Goal: Use online tool/utility: Utilize a website feature to perform a specific function

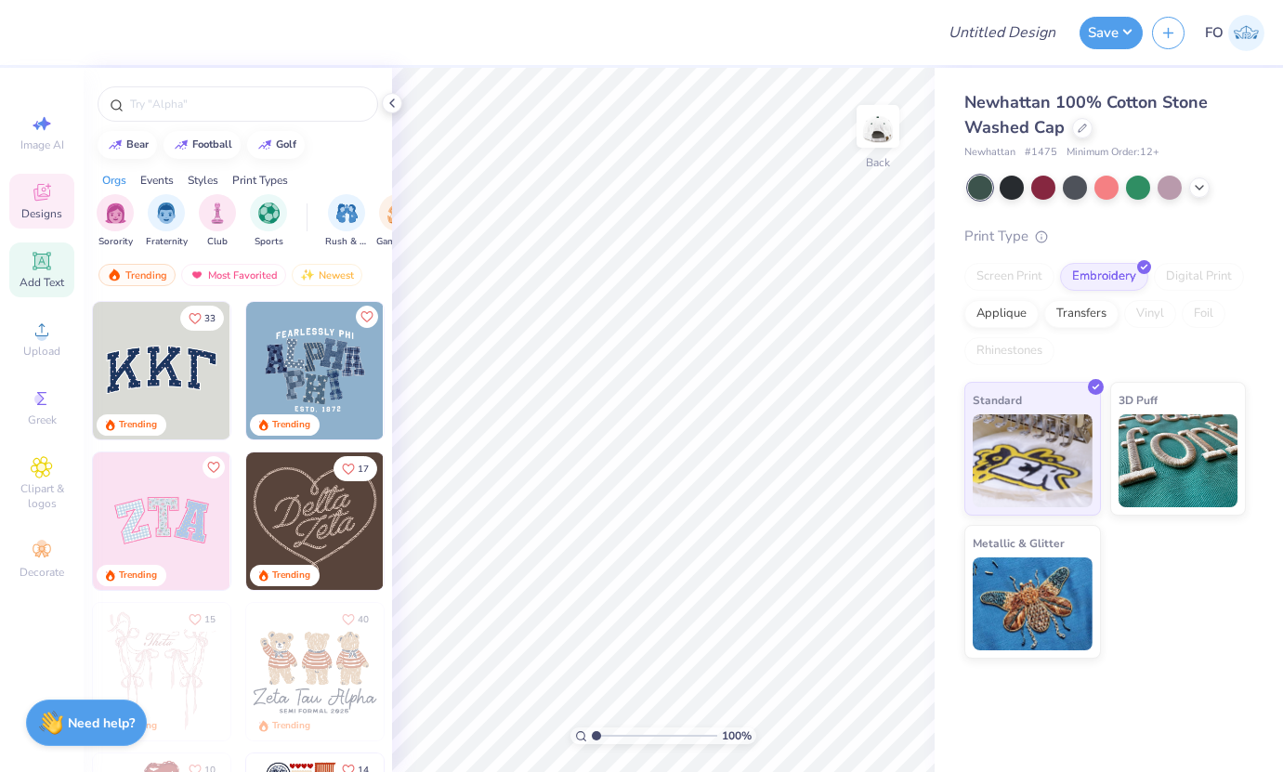
click at [43, 282] on span "Add Text" at bounding box center [42, 282] width 45 height 15
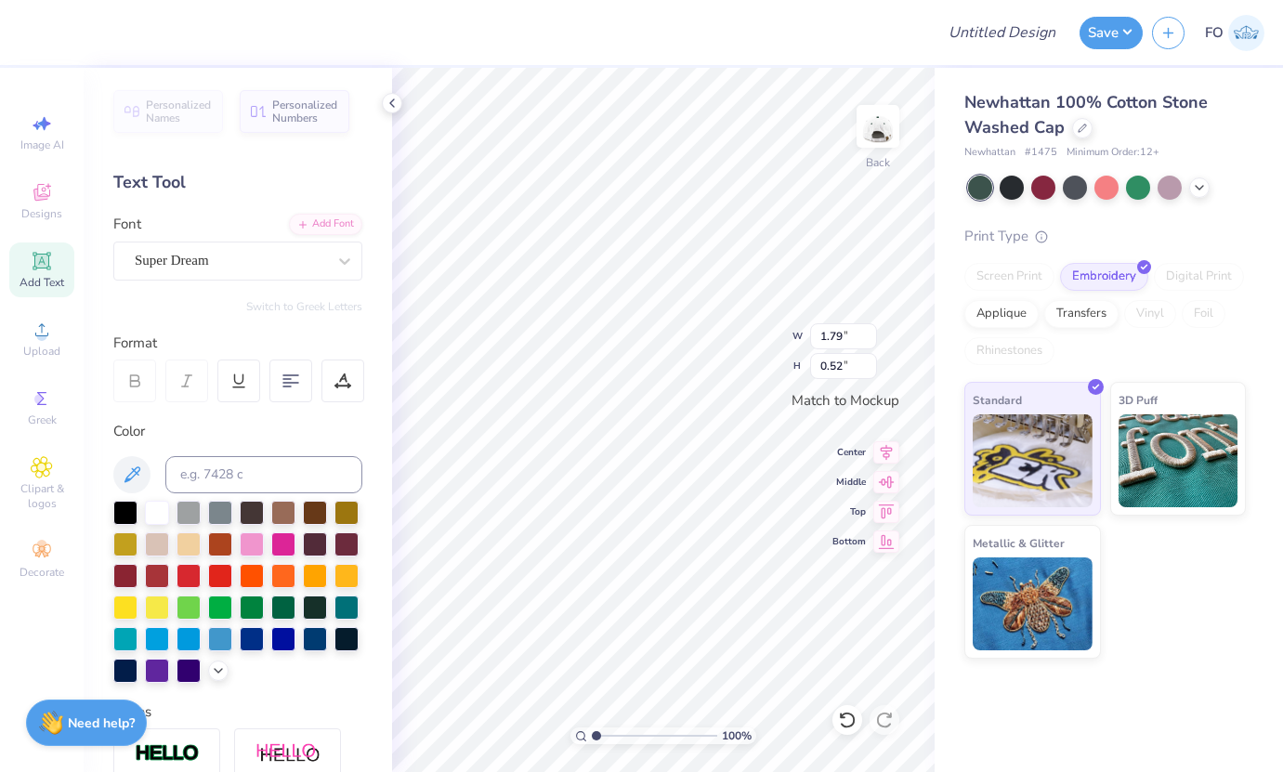
type textarea "T"
type textarea "with love, alpha chi"
click at [888, 484] on icon at bounding box center [887, 479] width 16 height 12
type input "3.24"
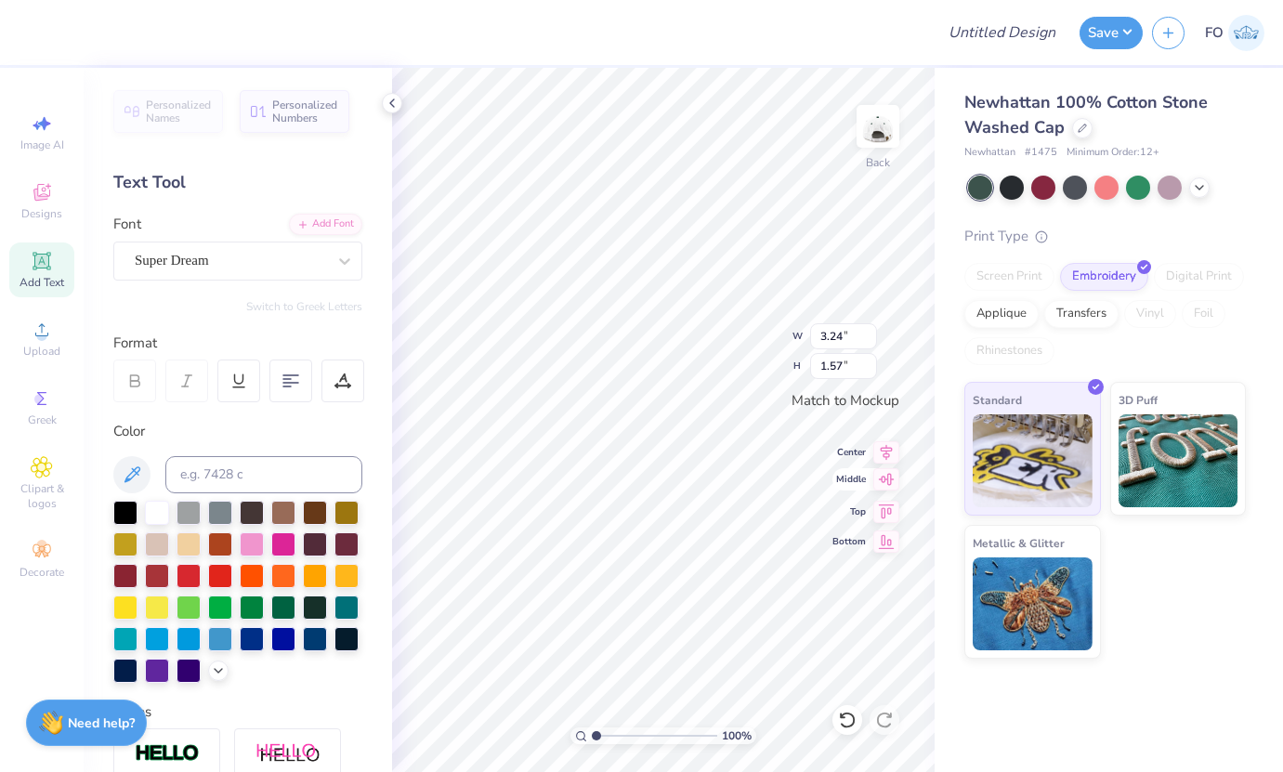
type input "1.57"
click at [884, 446] on icon at bounding box center [887, 450] width 26 height 22
click at [45, 409] on icon at bounding box center [42, 399] width 22 height 22
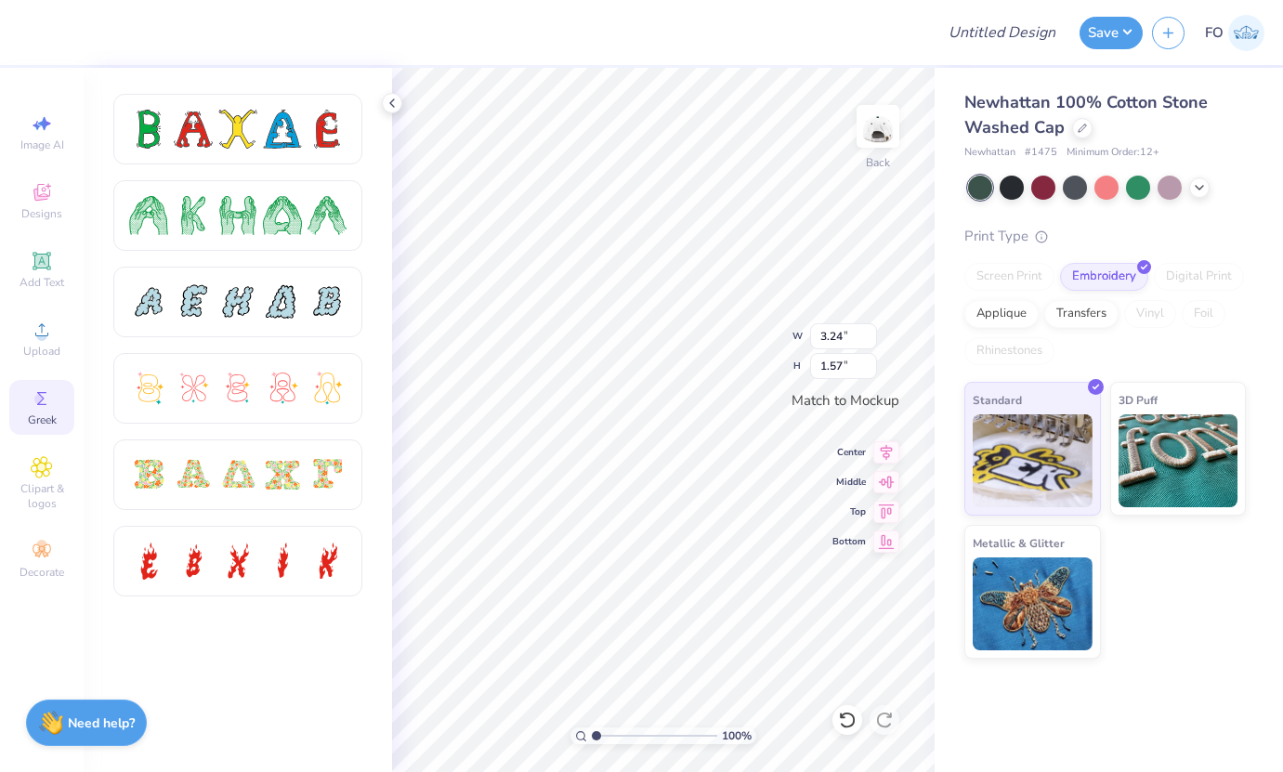
scroll to position [0, 0]
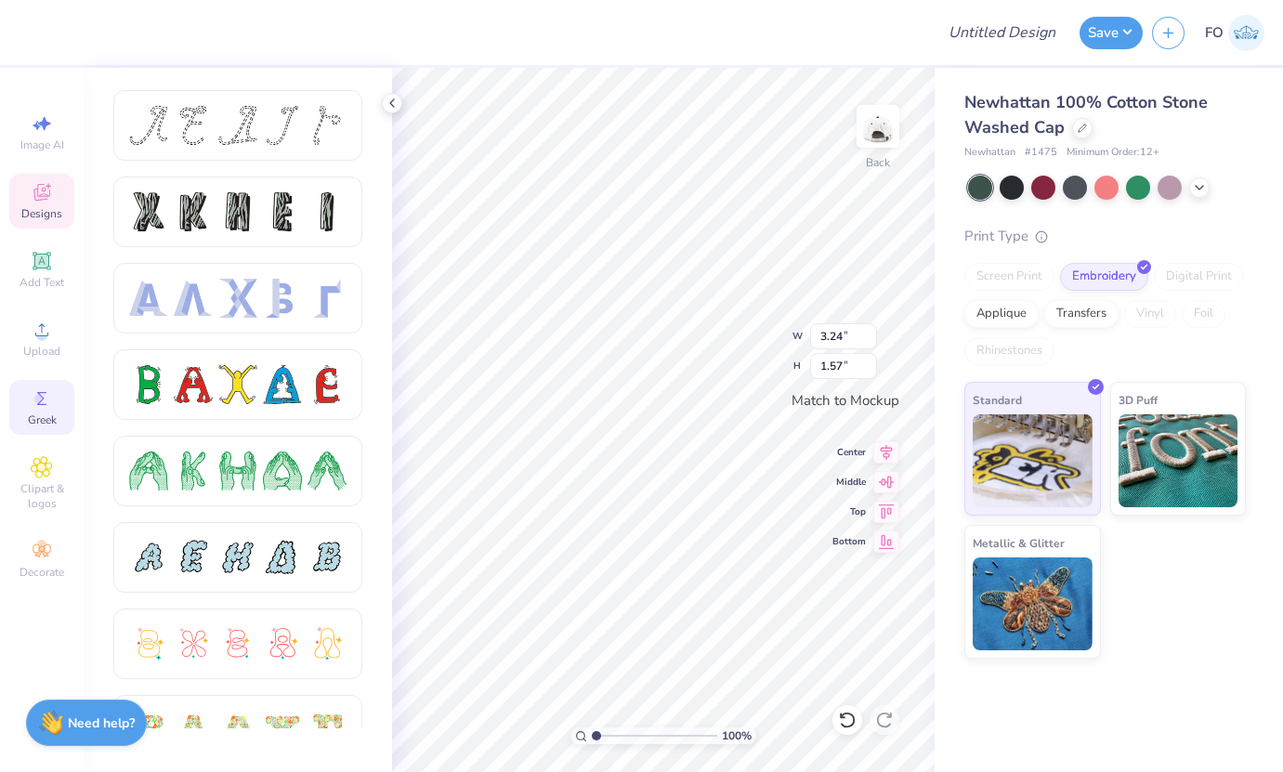
click at [40, 197] on icon at bounding box center [41, 195] width 15 height 12
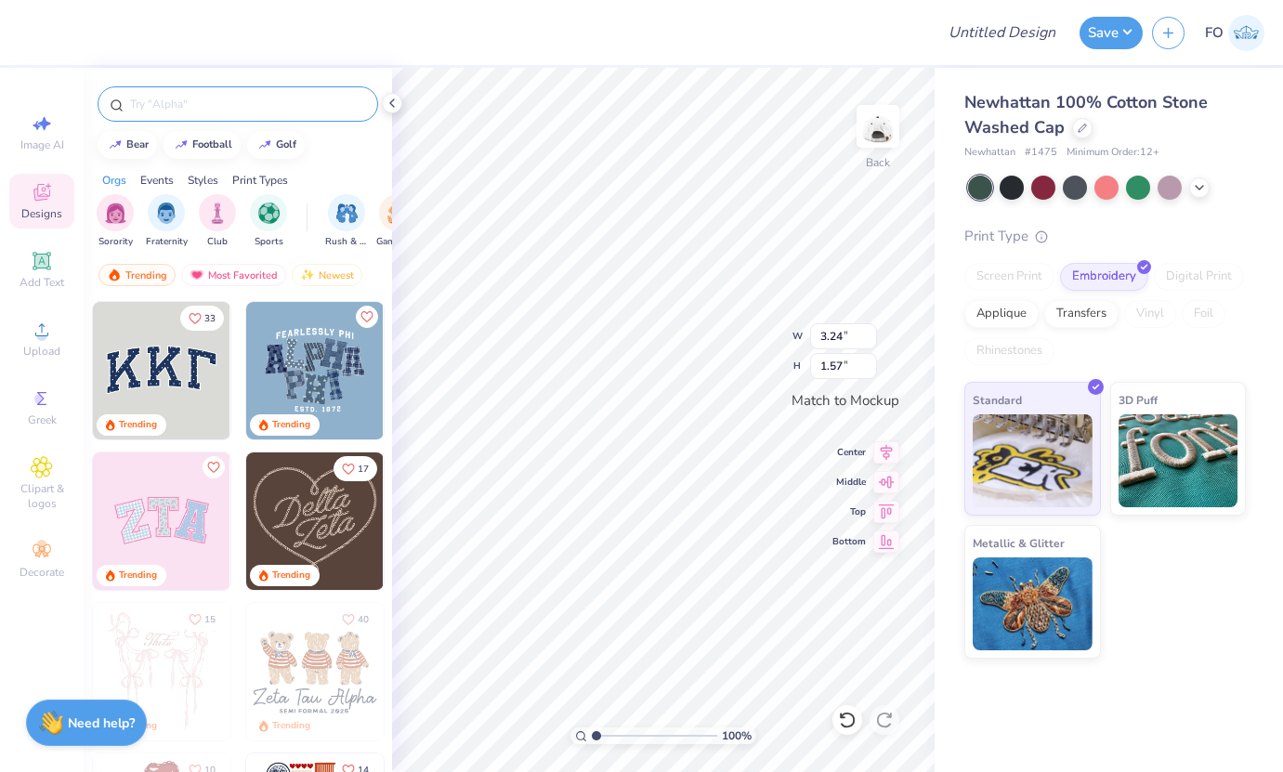
click at [243, 106] on input "text" at bounding box center [247, 104] width 238 height 19
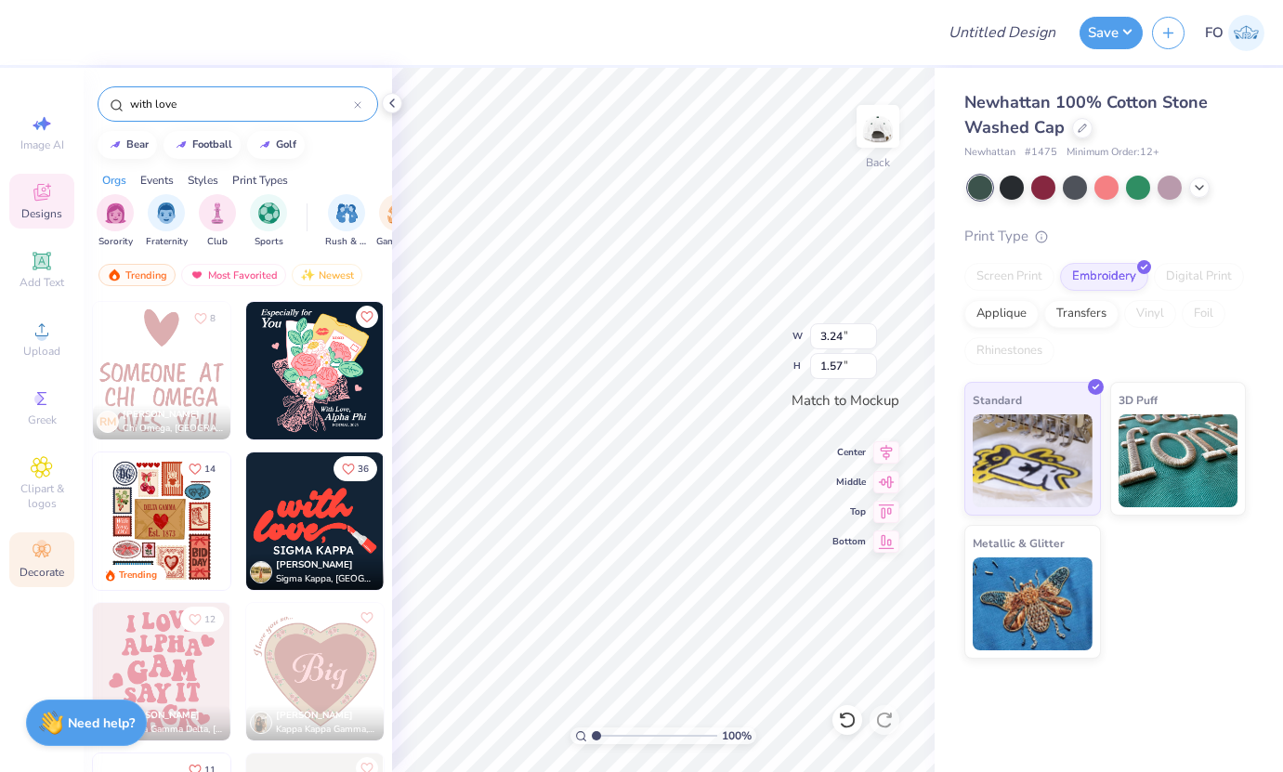
type input "with love"
click at [50, 559] on icon at bounding box center [42, 551] width 22 height 22
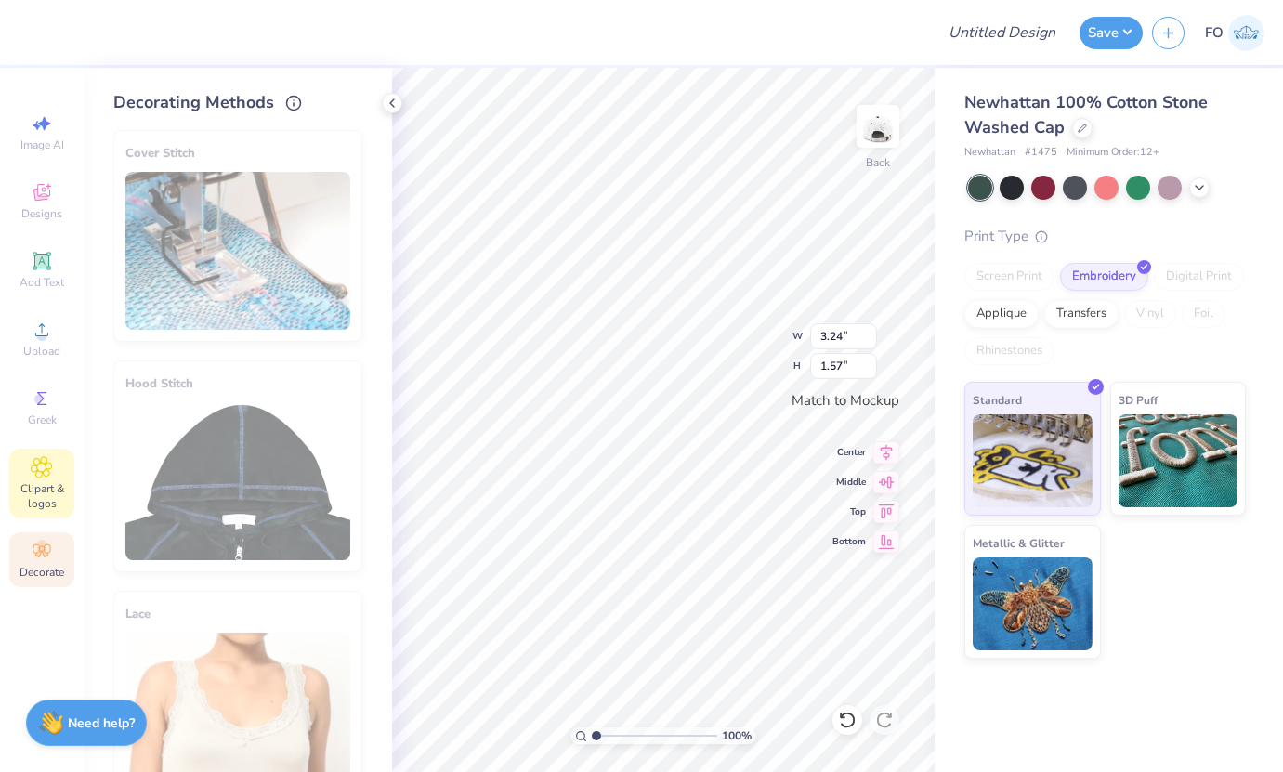
click at [41, 498] on span "Clipart & logos" at bounding box center [41, 496] width 65 height 30
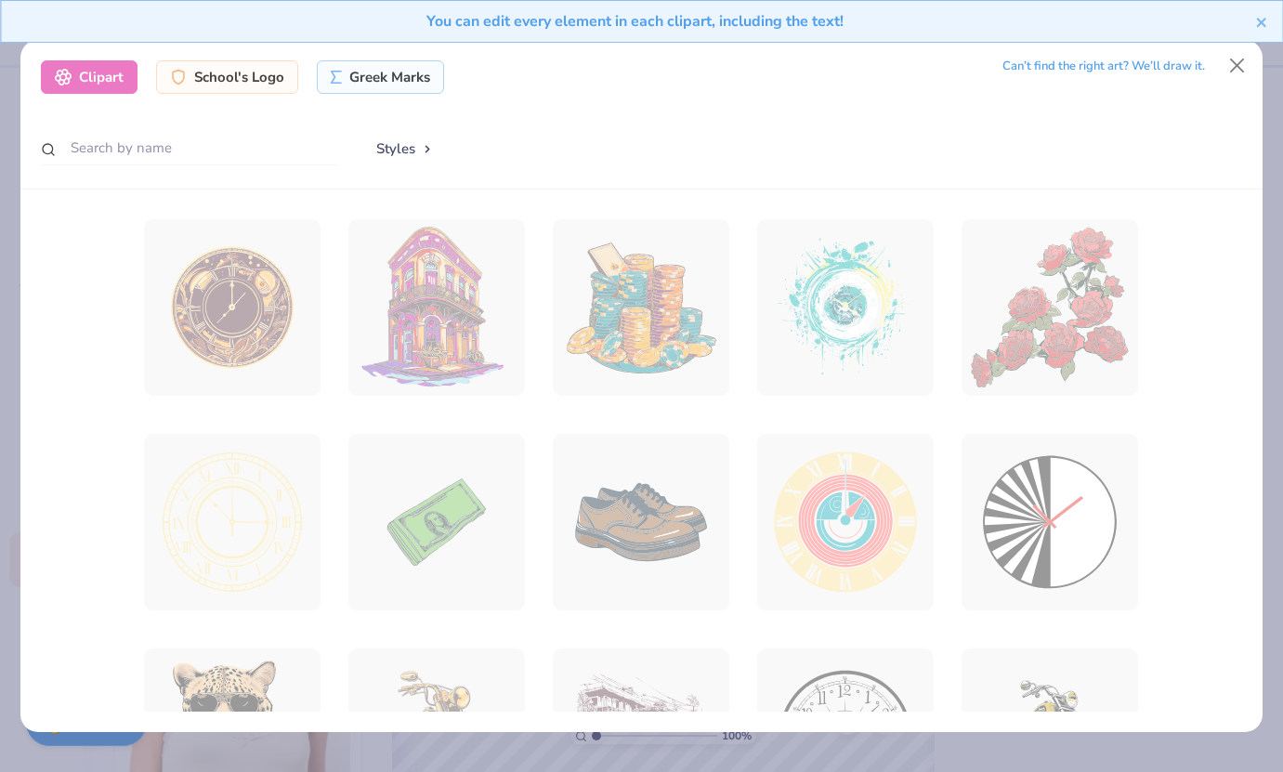
click at [1241, 52] on div "You can edit every element in each clipart, including the text!" at bounding box center [641, 28] width 1283 height 57
click at [1241, 61] on button "Close" at bounding box center [1237, 64] width 35 height 35
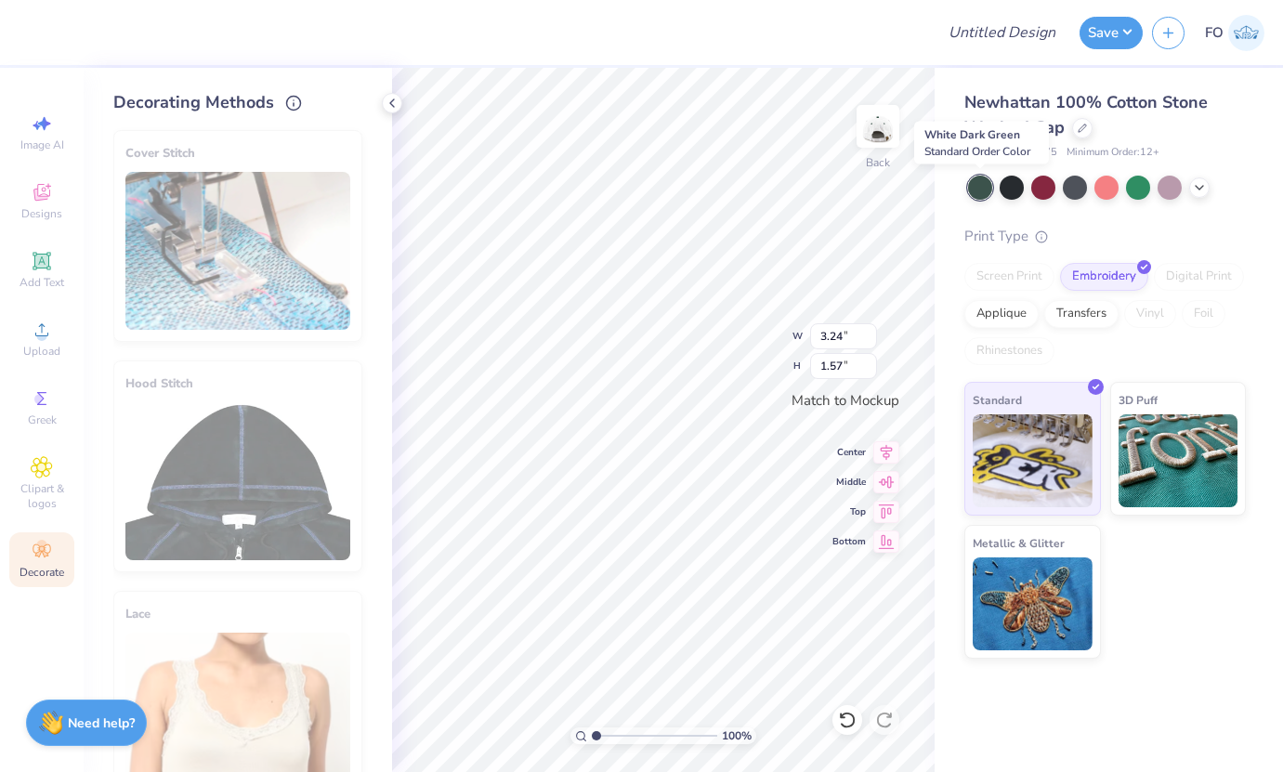
click at [983, 184] on div at bounding box center [980, 188] width 24 height 24
click at [391, 105] on polyline at bounding box center [392, 102] width 4 height 7
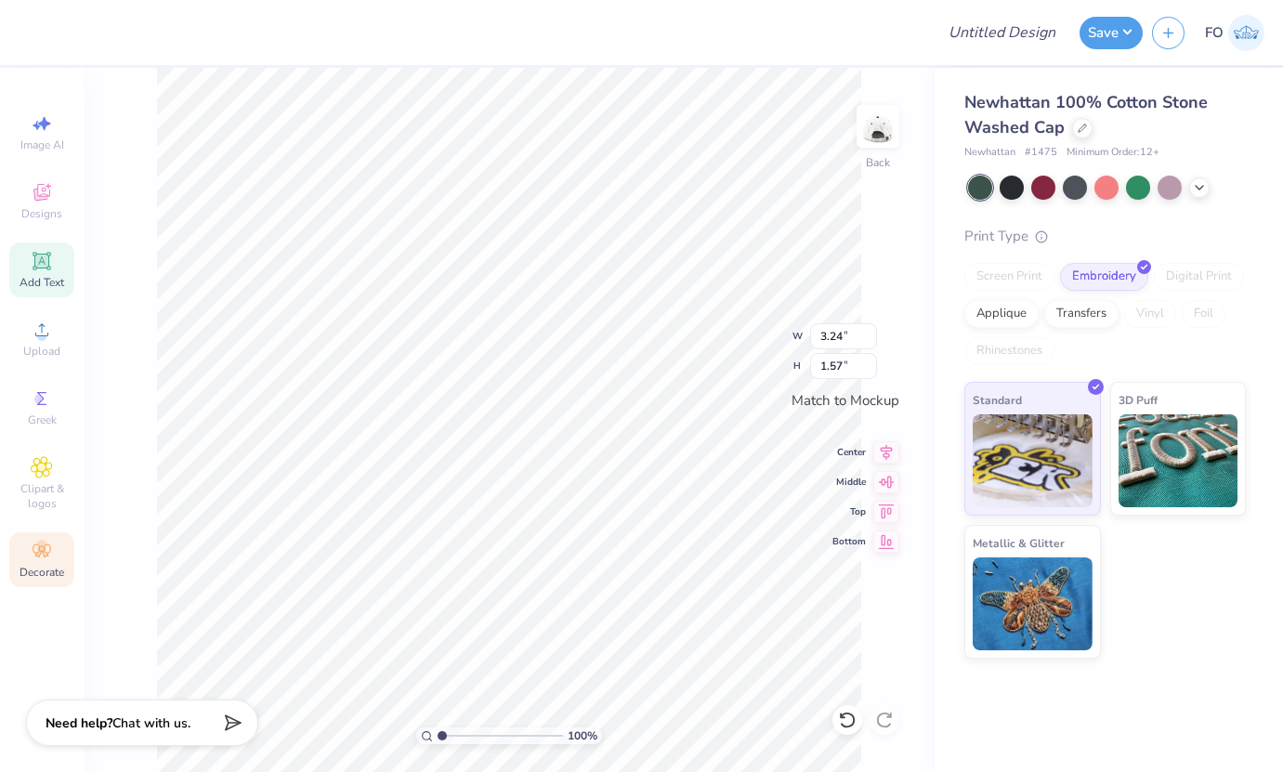
click at [45, 282] on span "Add Text" at bounding box center [42, 282] width 45 height 15
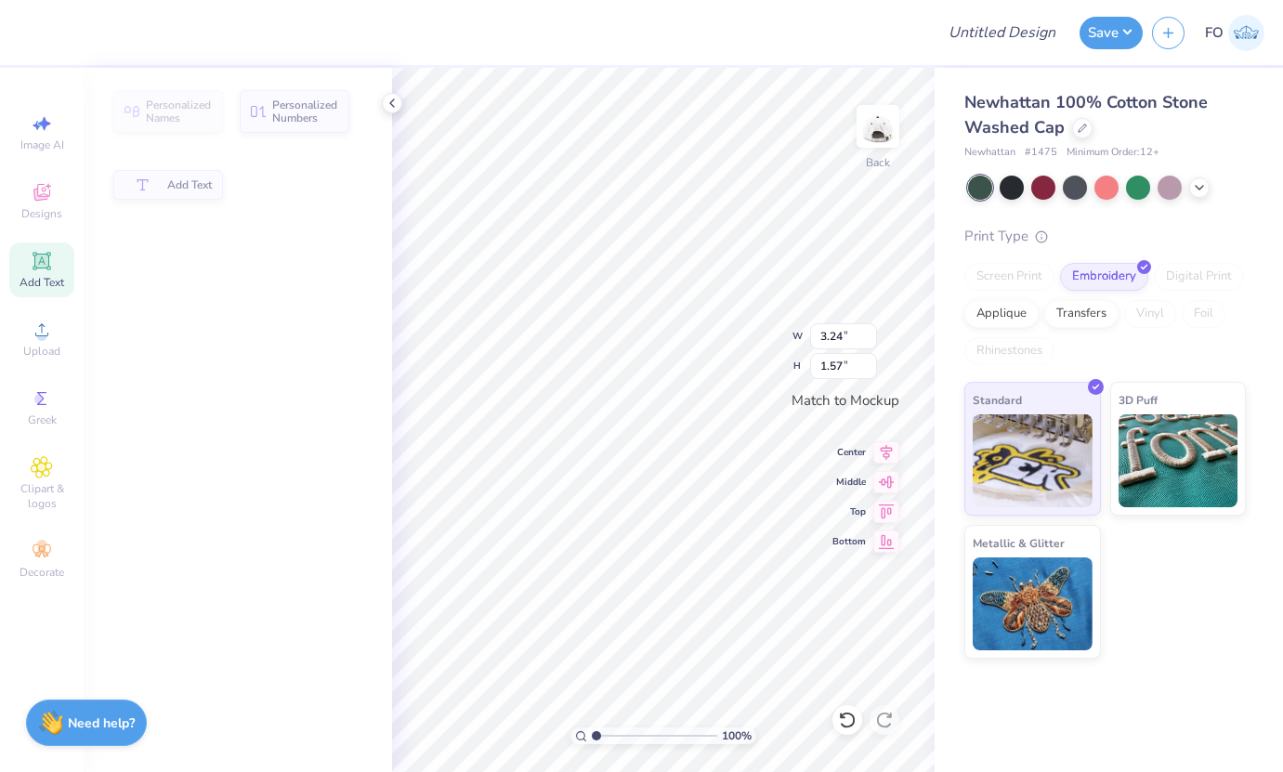
type input "1.79"
type input "0.52"
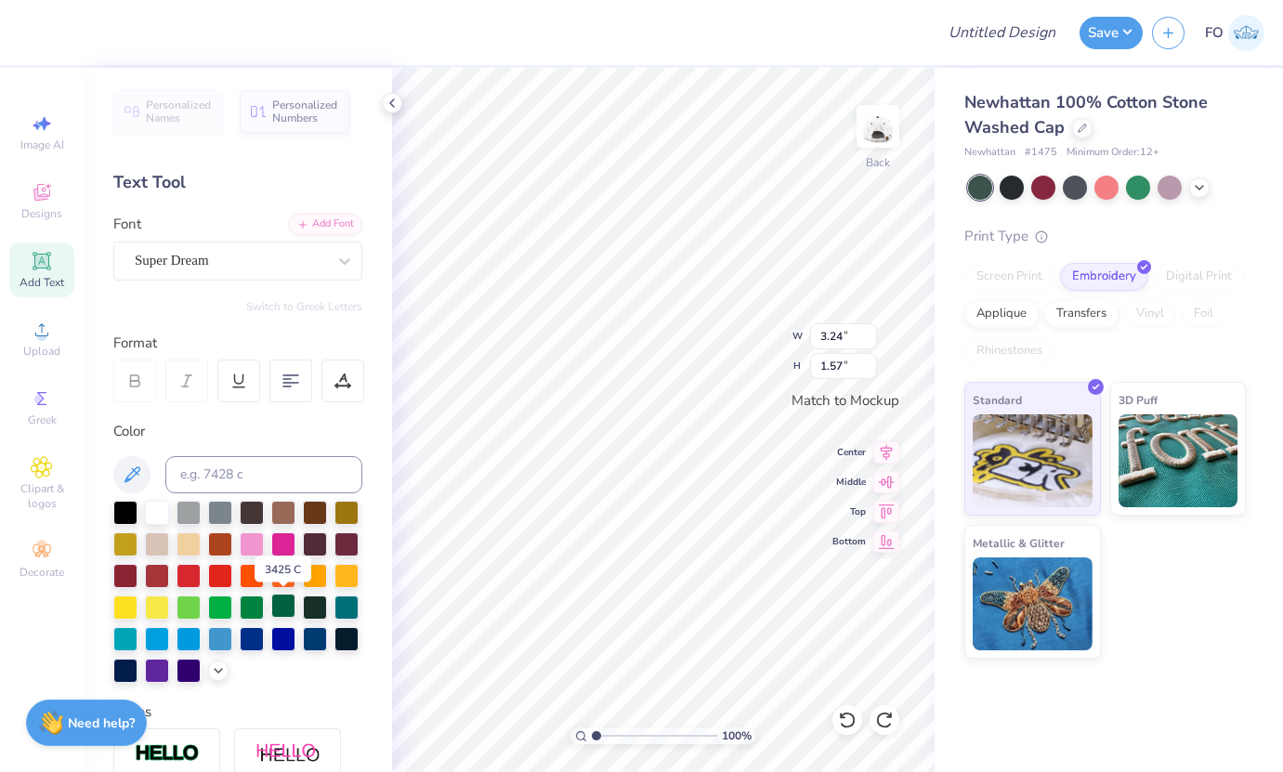
click at [289, 600] on div at bounding box center [283, 606] width 24 height 24
click at [224, 260] on div "Super Dream" at bounding box center [230, 260] width 195 height 29
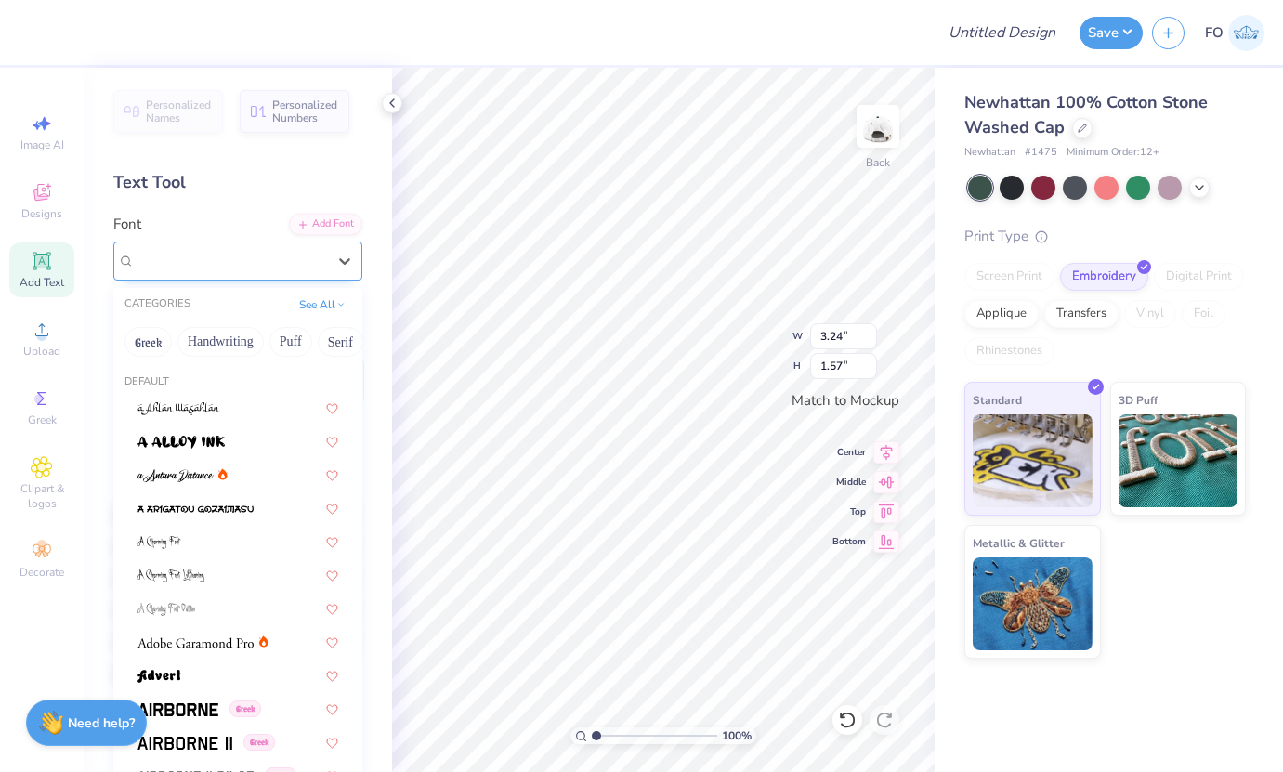
click at [290, 268] on div "Super Dream" at bounding box center [230, 260] width 191 height 21
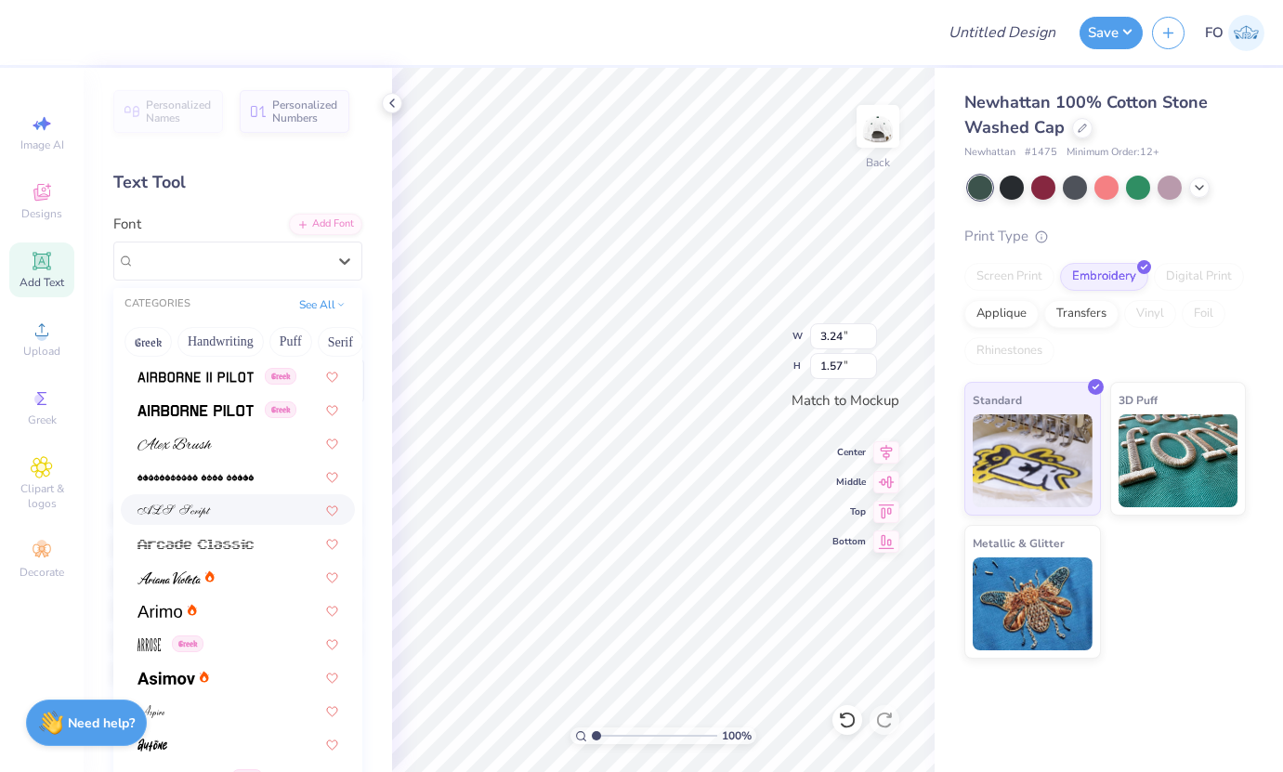
scroll to position [424, 0]
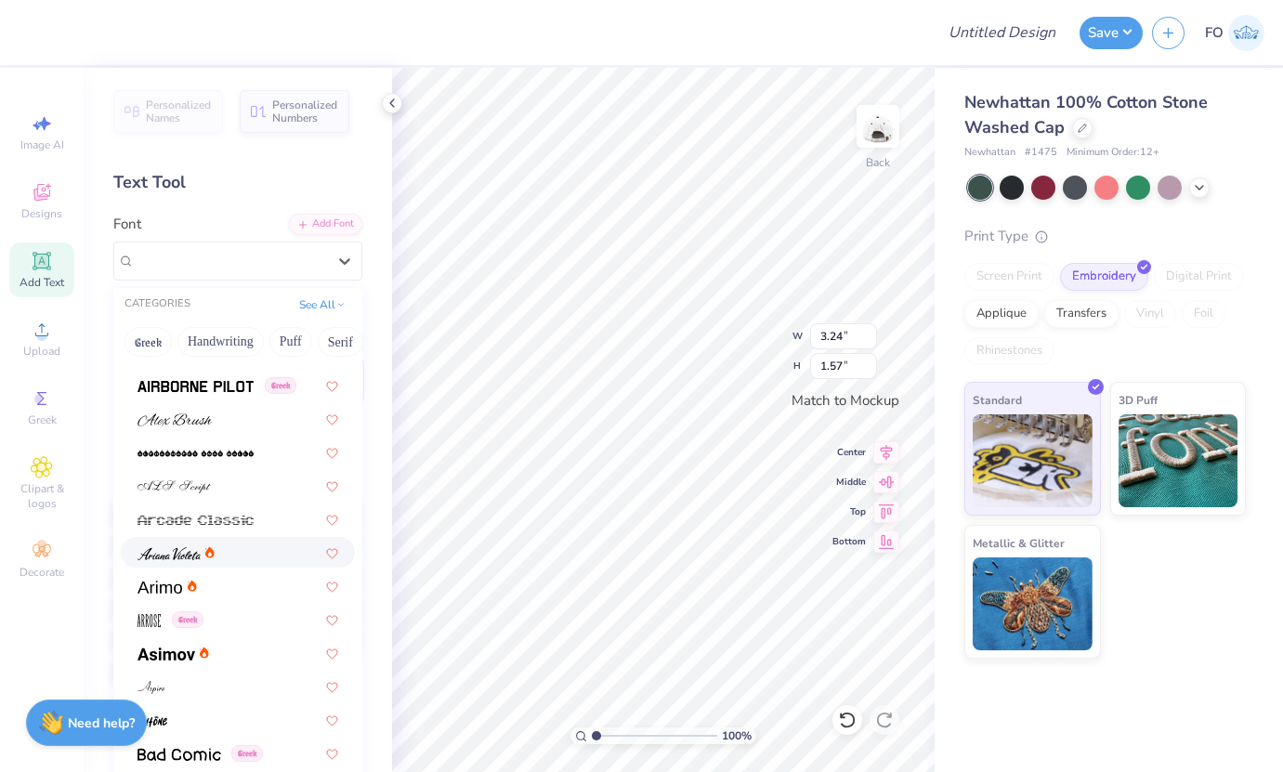
click at [253, 552] on div at bounding box center [238, 553] width 201 height 20
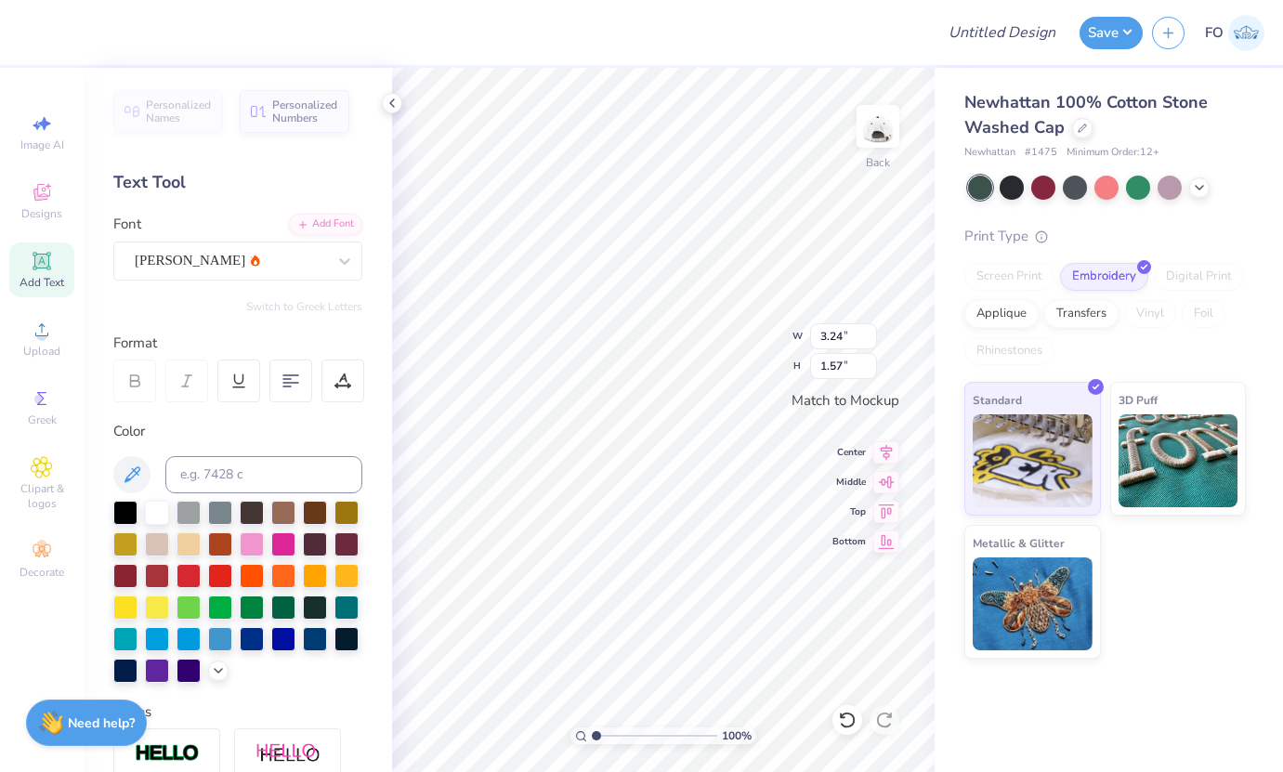
type input "1.72"
type input "1.40"
click at [210, 255] on div "[PERSON_NAME]" at bounding box center [230, 260] width 195 height 29
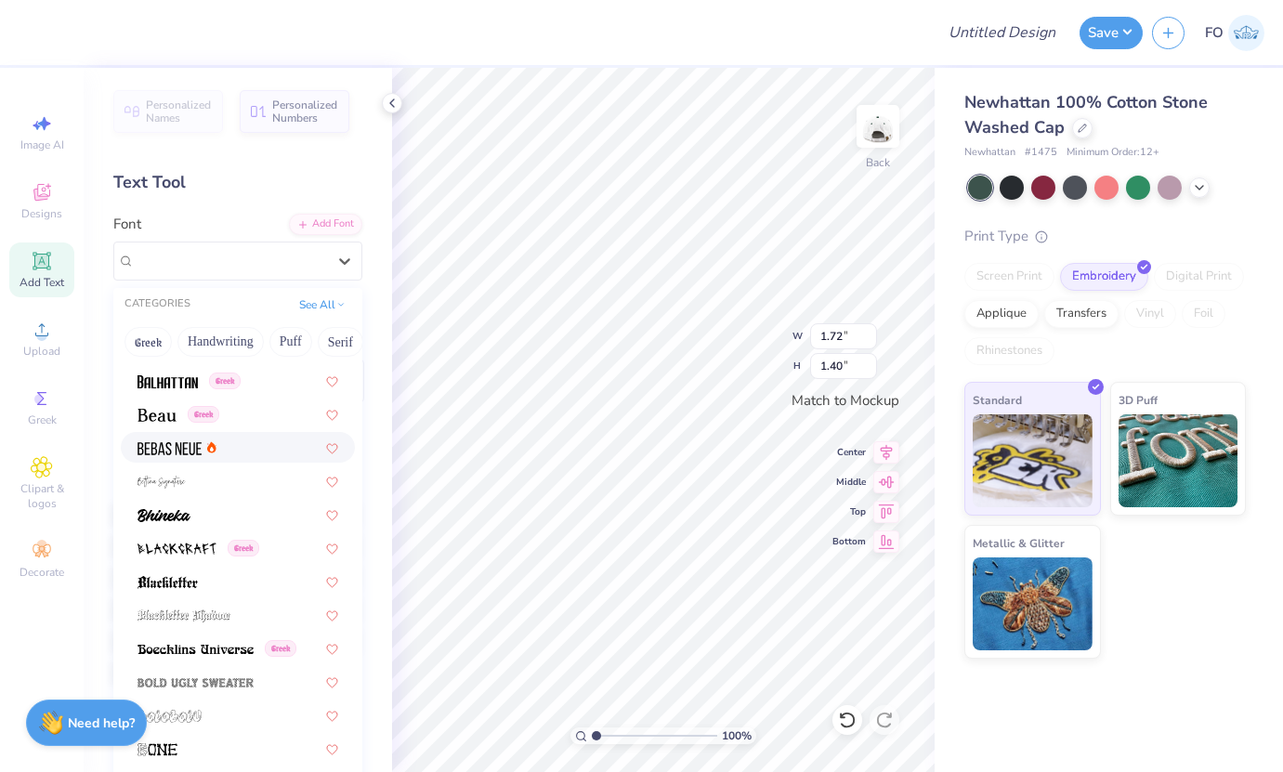
scroll to position [828, 0]
click at [249, 639] on div "Greek" at bounding box center [238, 650] width 234 height 31
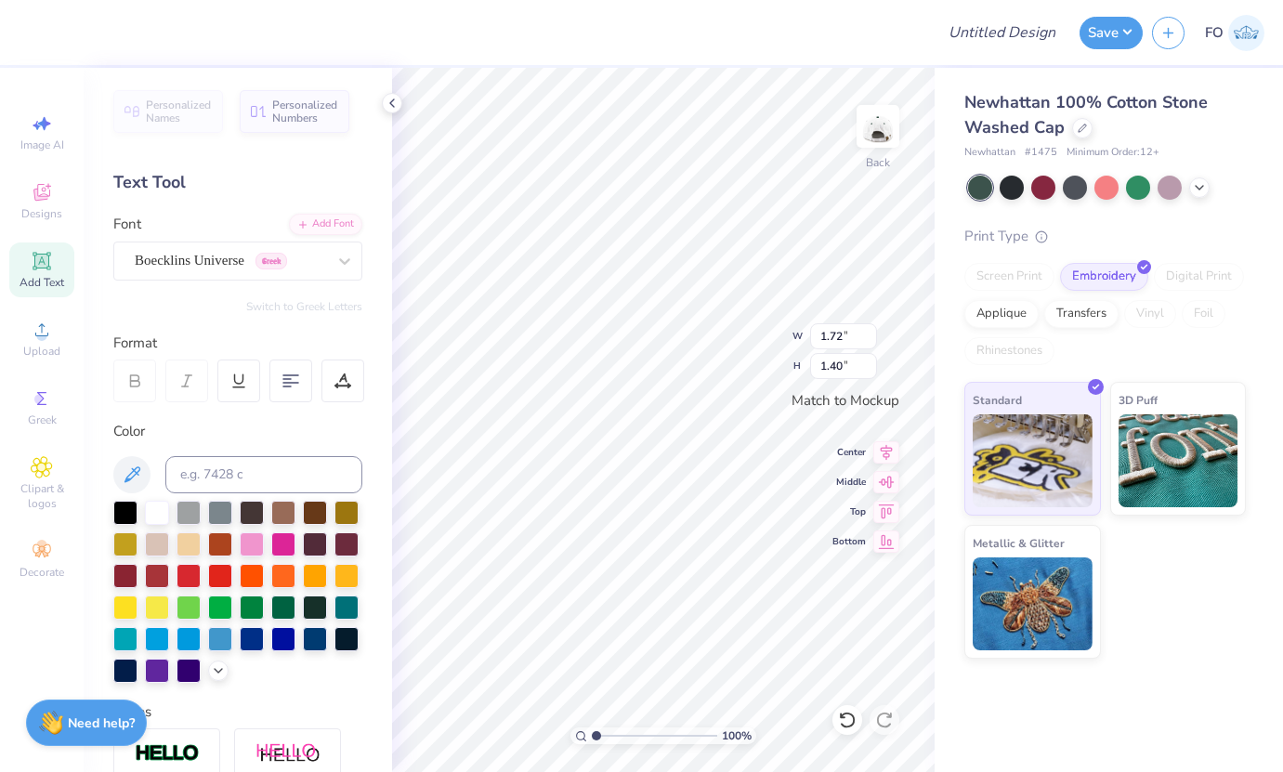
type input "3.13"
type input "1.56"
